Goal: Navigation & Orientation: Go to known website

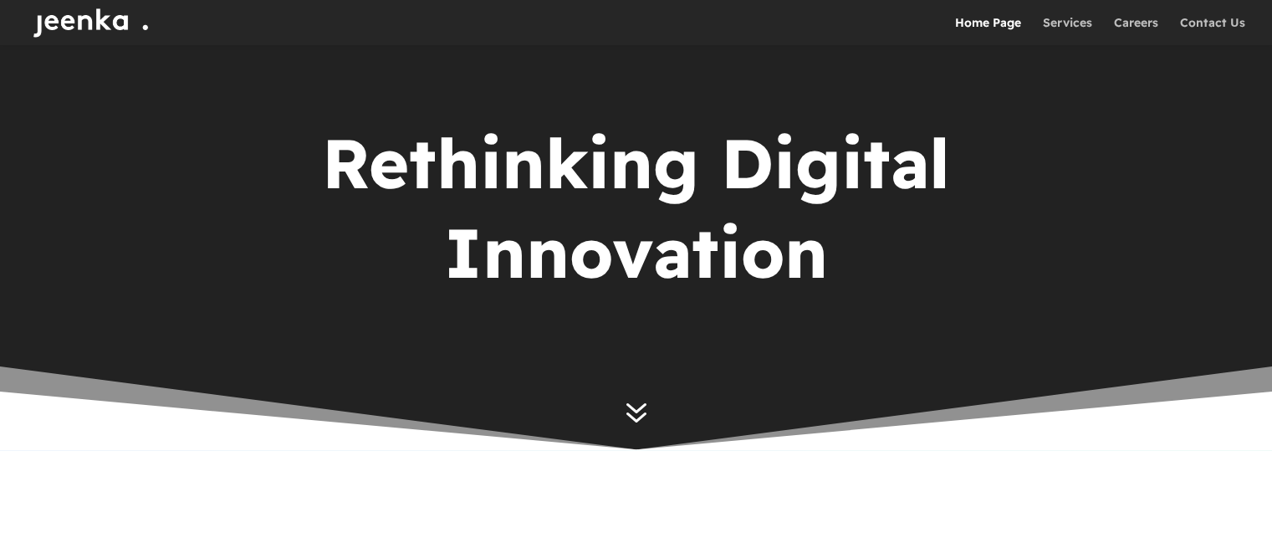
scroll to position [70, 0]
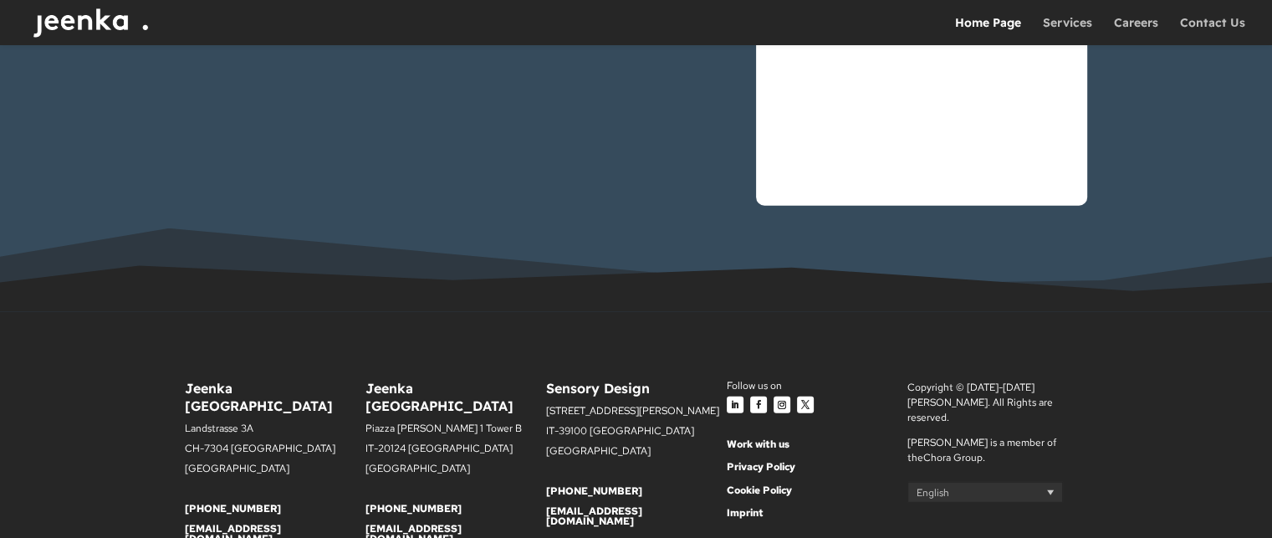
scroll to position [4913, 0]
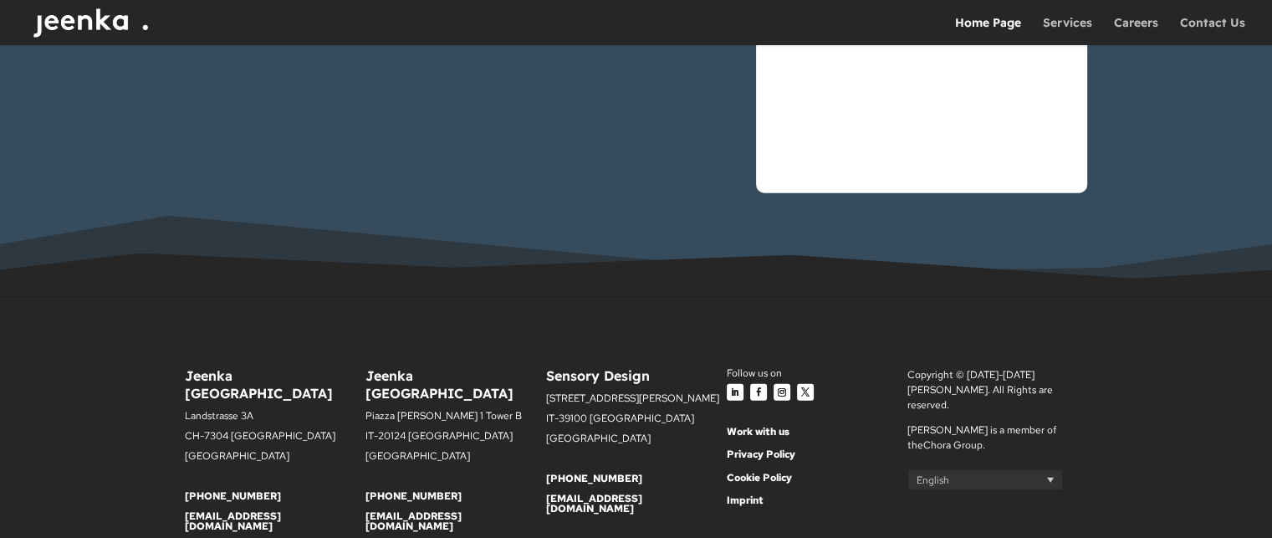
click at [727, 384] on link "Follow" at bounding box center [735, 392] width 17 height 17
